Goal: Find specific page/section: Find specific page/section

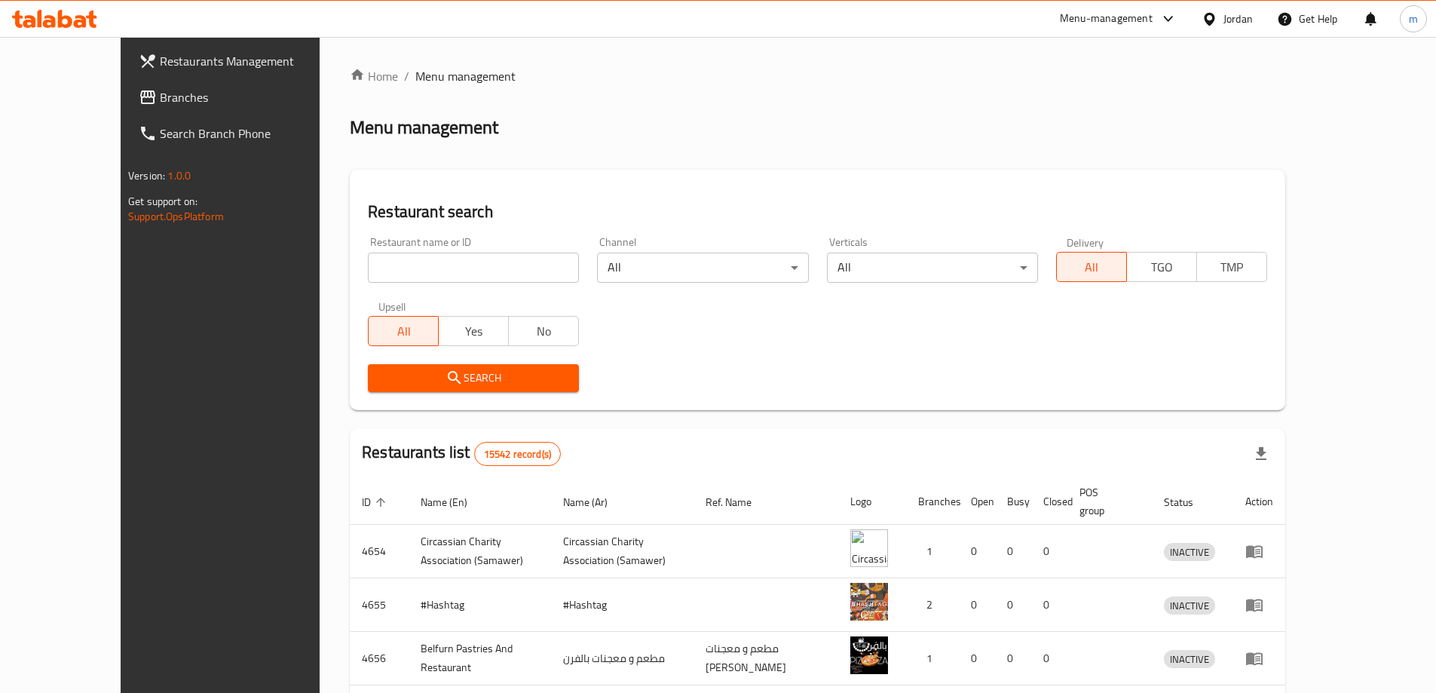
click at [452, 269] on input "search" at bounding box center [473, 268] width 211 height 30
paste input "779210"
type input "779210"
click at [1218, 12] on div at bounding box center [1213, 19] width 22 height 17
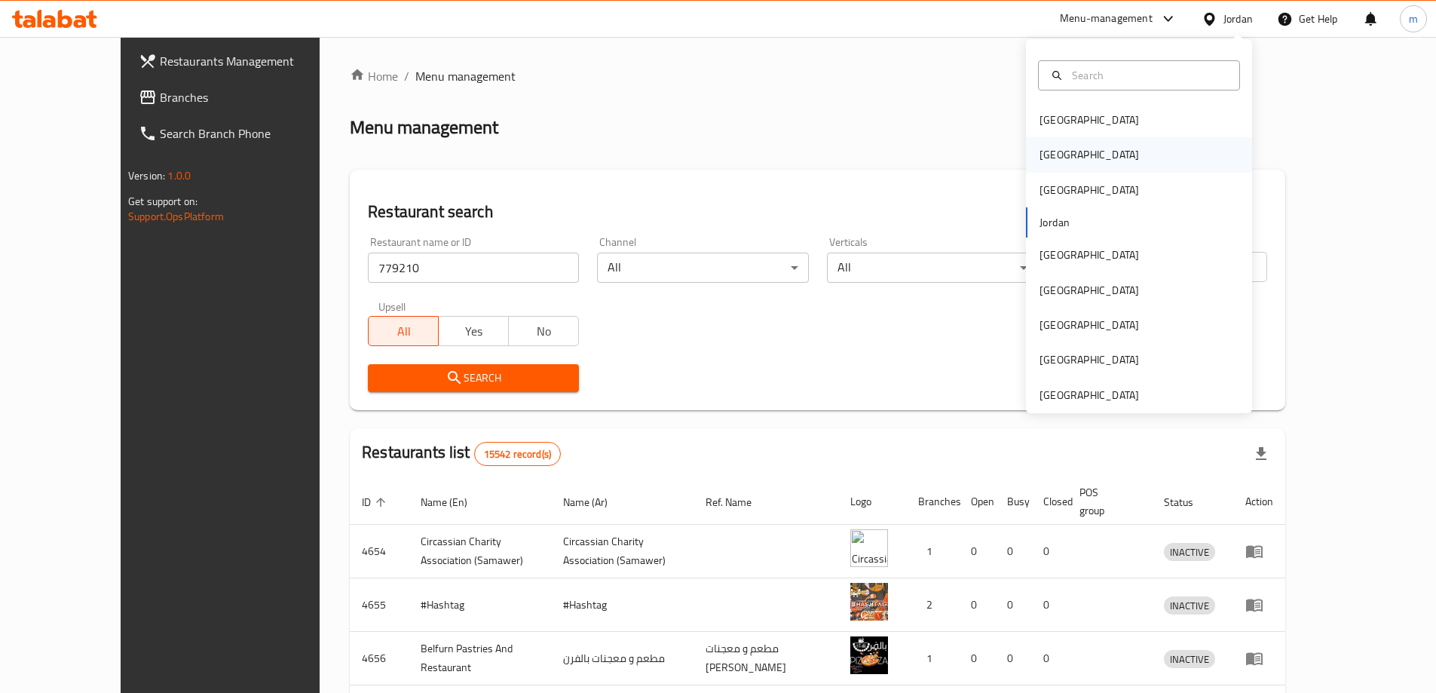
click at [1066, 157] on div "[GEOGRAPHIC_DATA]" at bounding box center [1090, 154] width 124 height 35
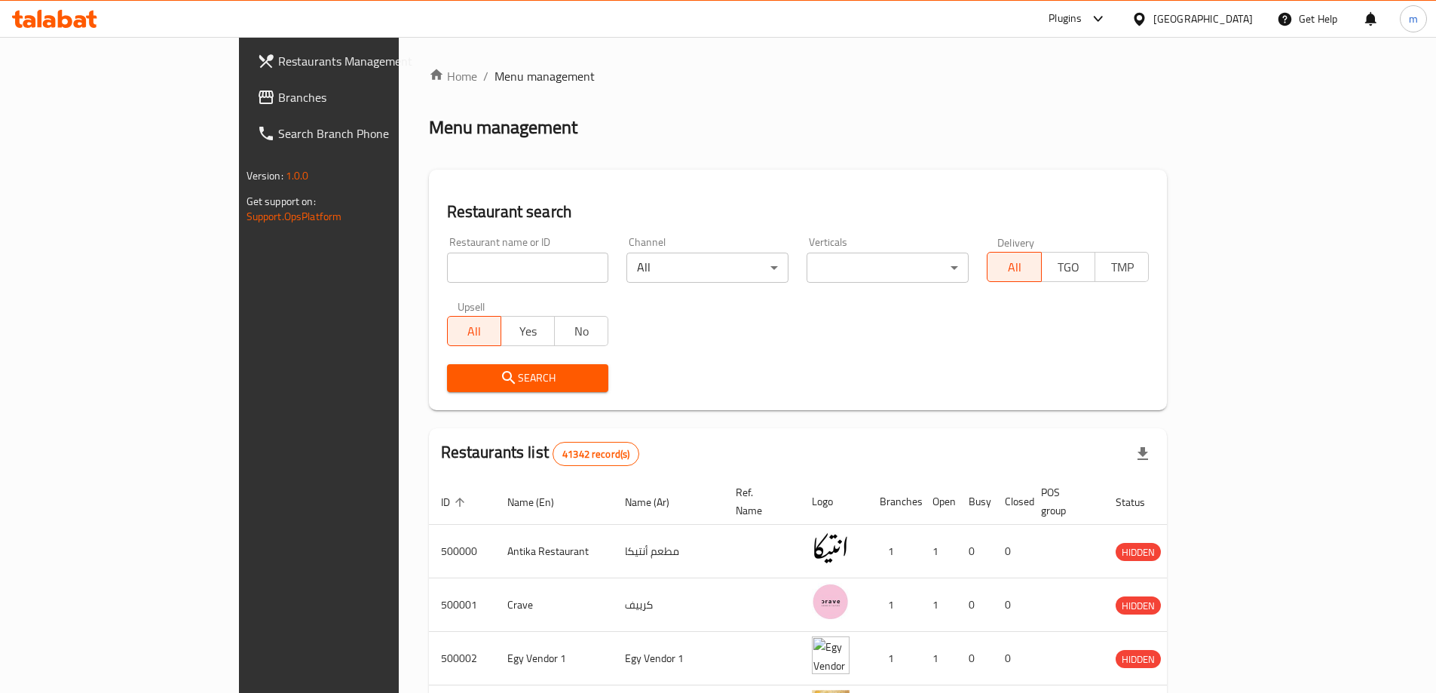
click at [278, 106] on span "Branches" at bounding box center [372, 97] width 188 height 18
